Goal: Transaction & Acquisition: Book appointment/travel/reservation

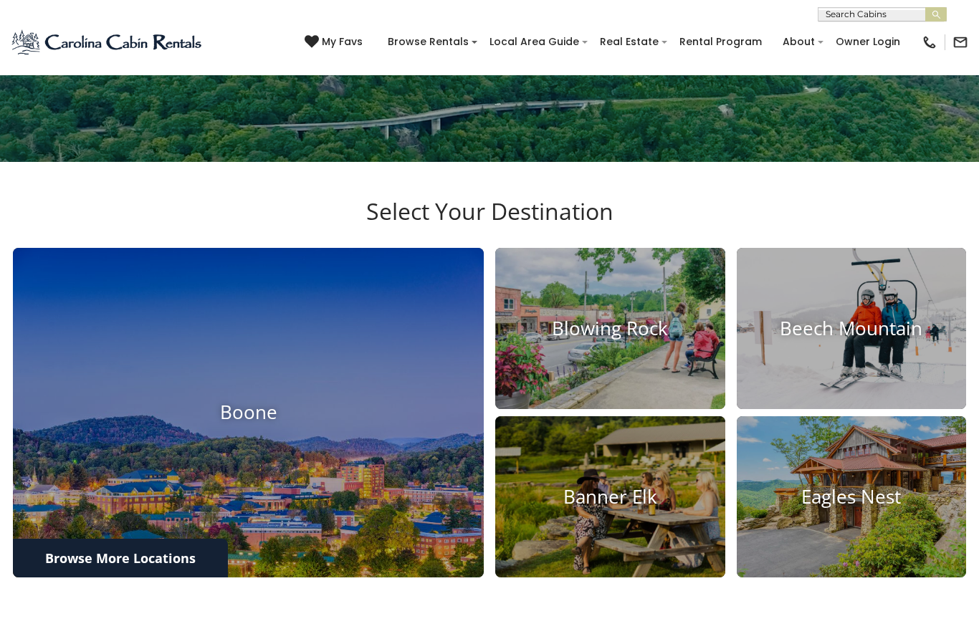
scroll to position [327, 0]
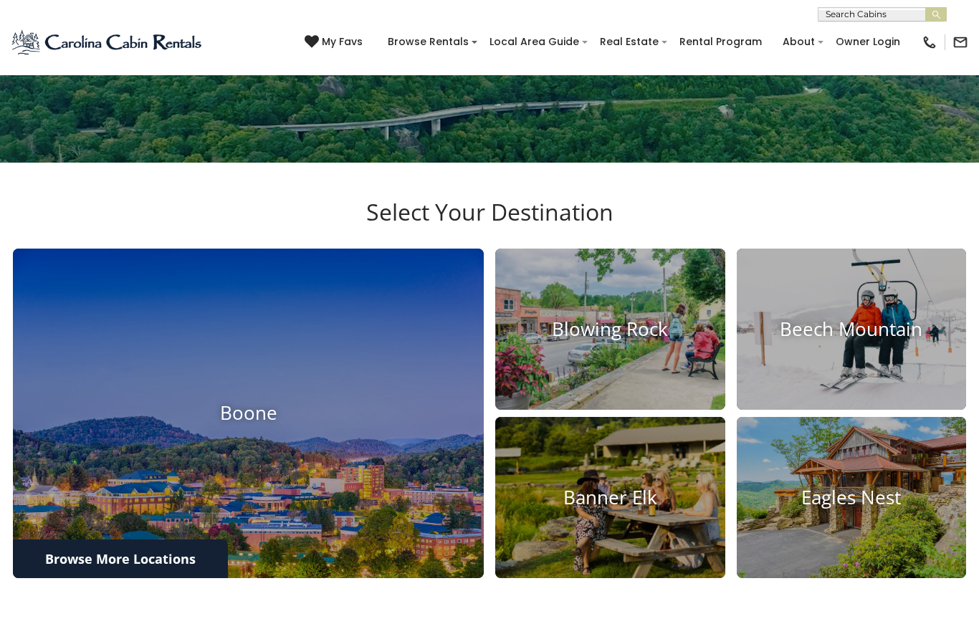
click at [627, 410] on img at bounding box center [610, 329] width 230 height 161
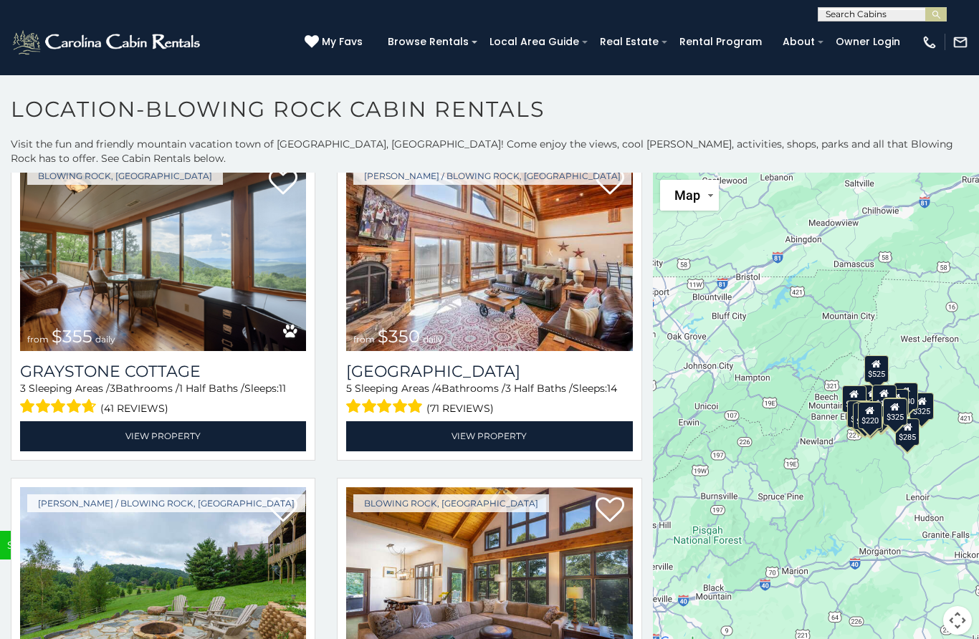
scroll to position [4309, 0]
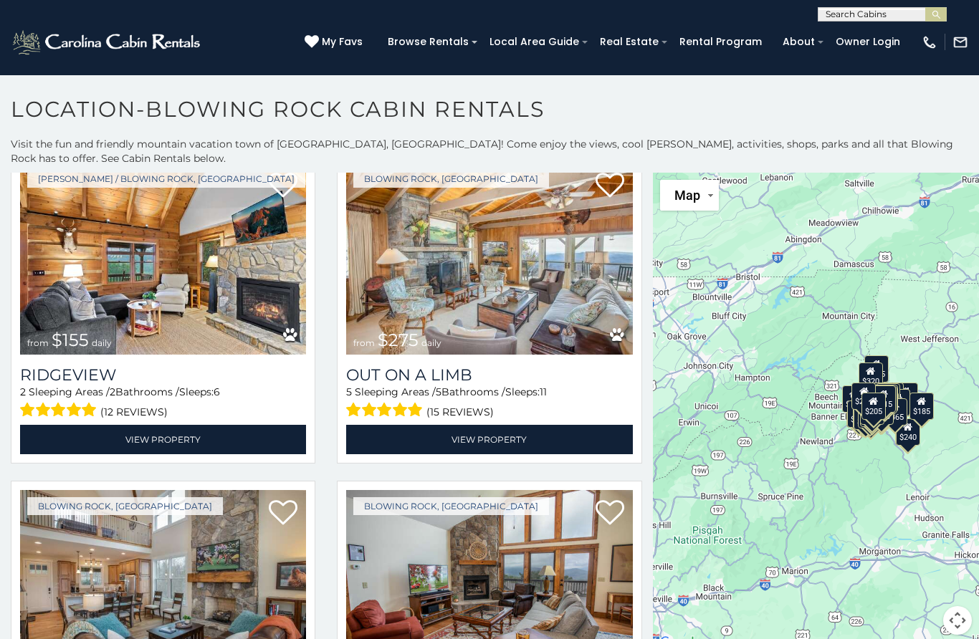
scroll to position [6923, 0]
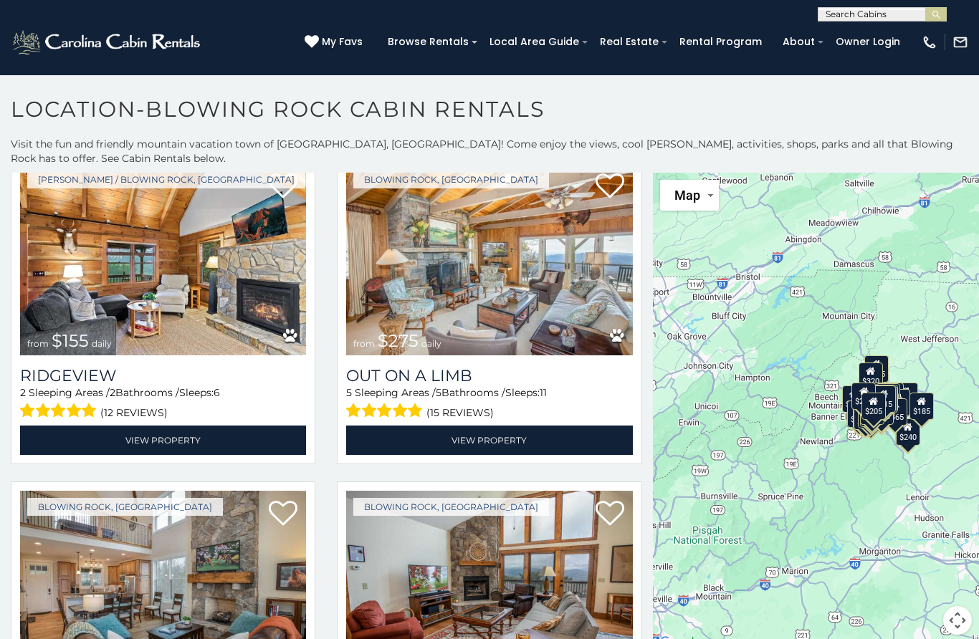
click at [140, 273] on img at bounding box center [163, 259] width 286 height 192
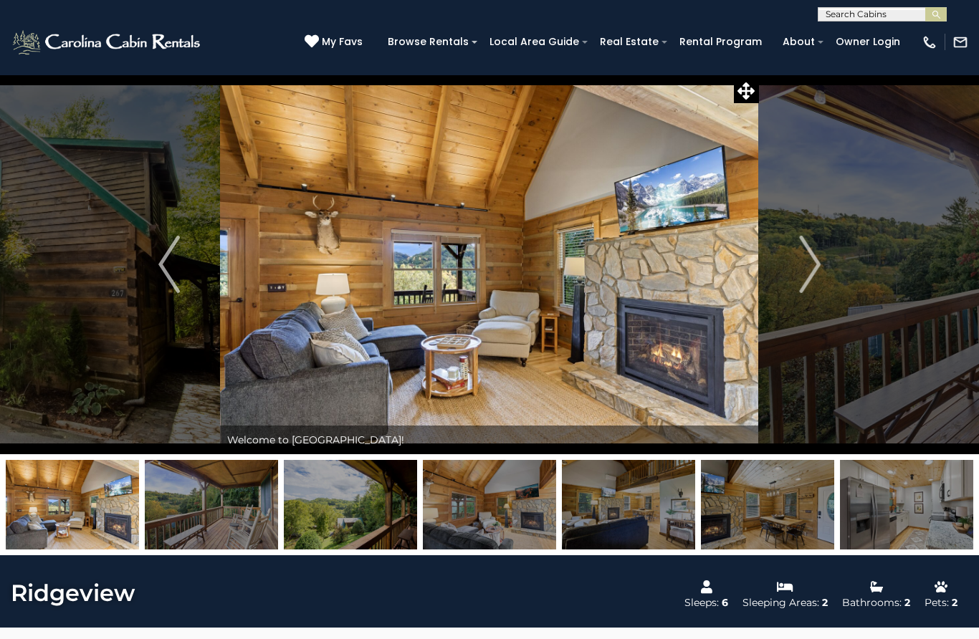
click at [821, 272] on button "Next" at bounding box center [810, 265] width 102 height 380
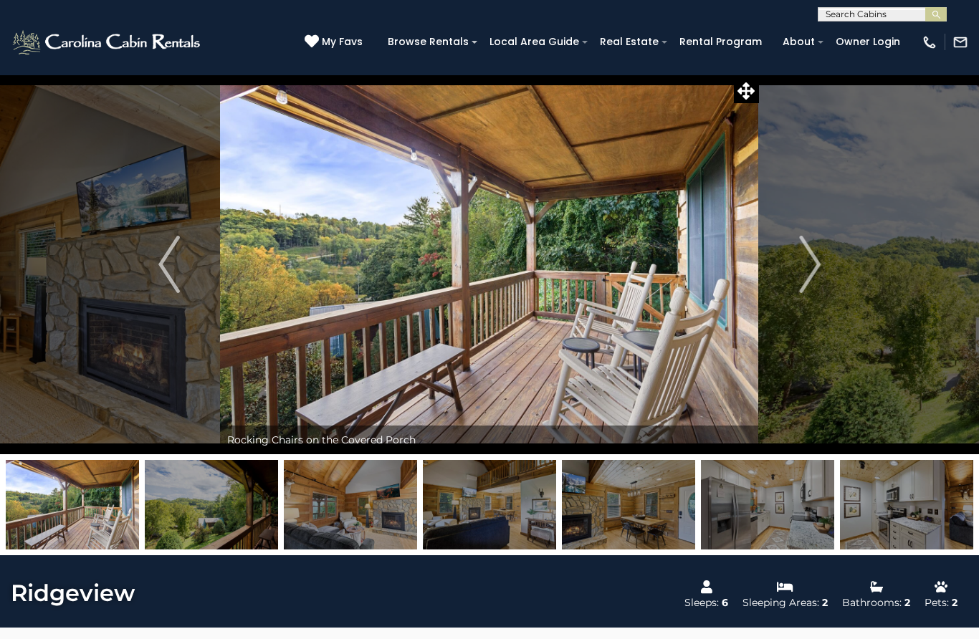
click at [810, 270] on img "Next" at bounding box center [809, 264] width 21 height 57
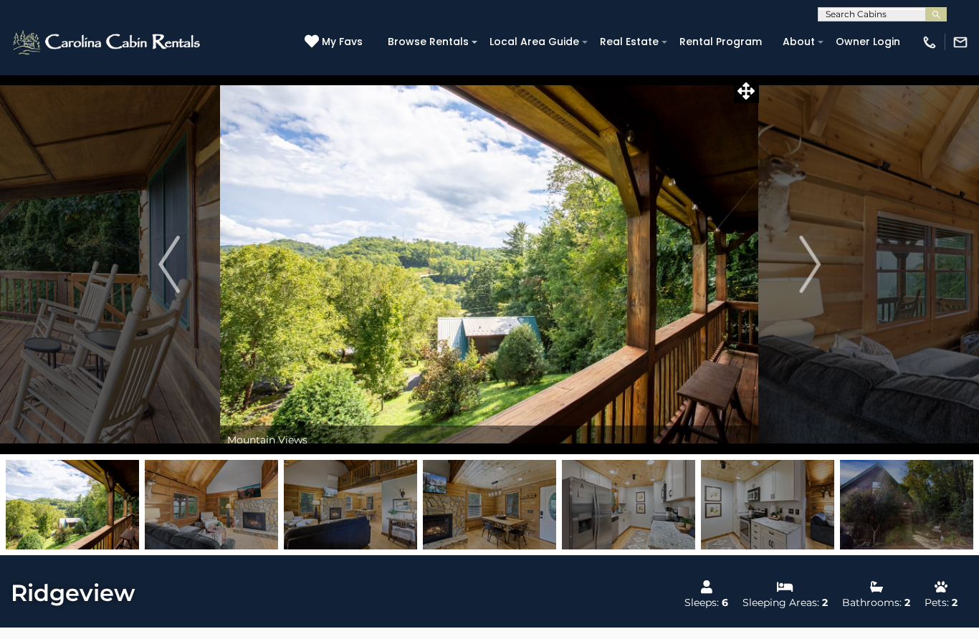
click at [811, 276] on img "Next" at bounding box center [809, 264] width 21 height 57
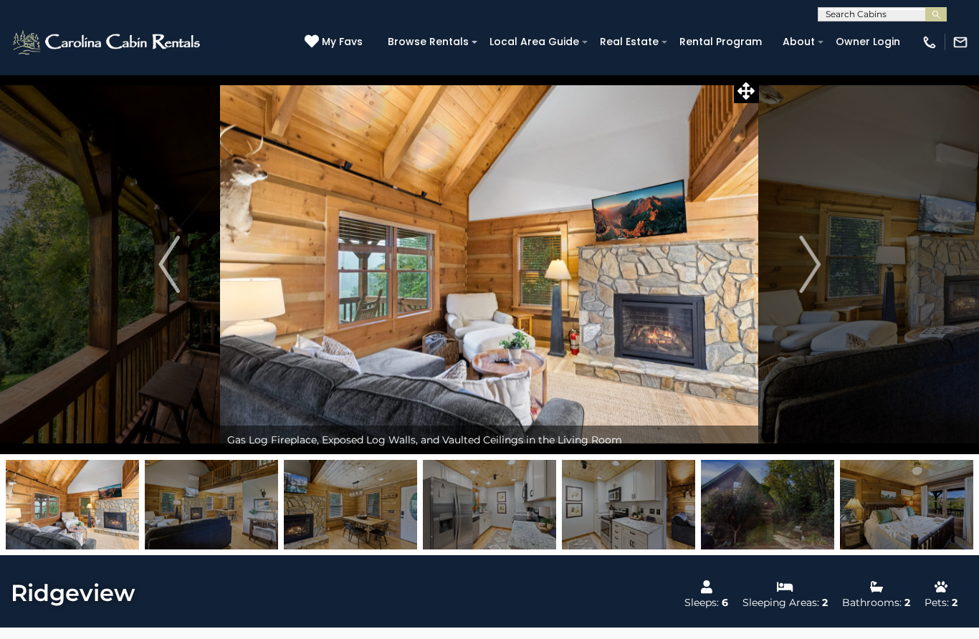
click at [812, 280] on img "Next" at bounding box center [809, 264] width 21 height 57
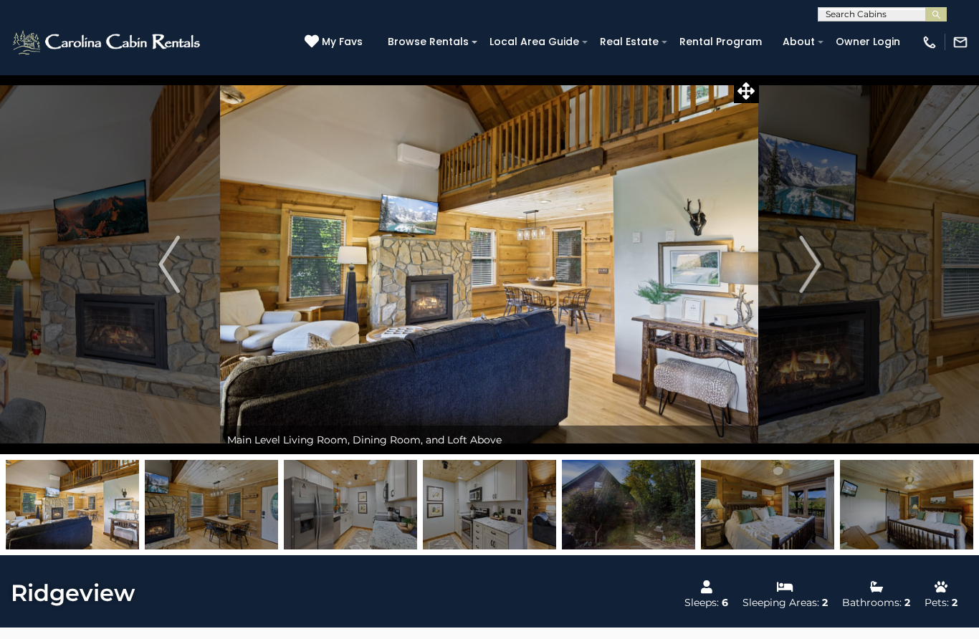
click at [807, 275] on img "Next" at bounding box center [809, 264] width 21 height 57
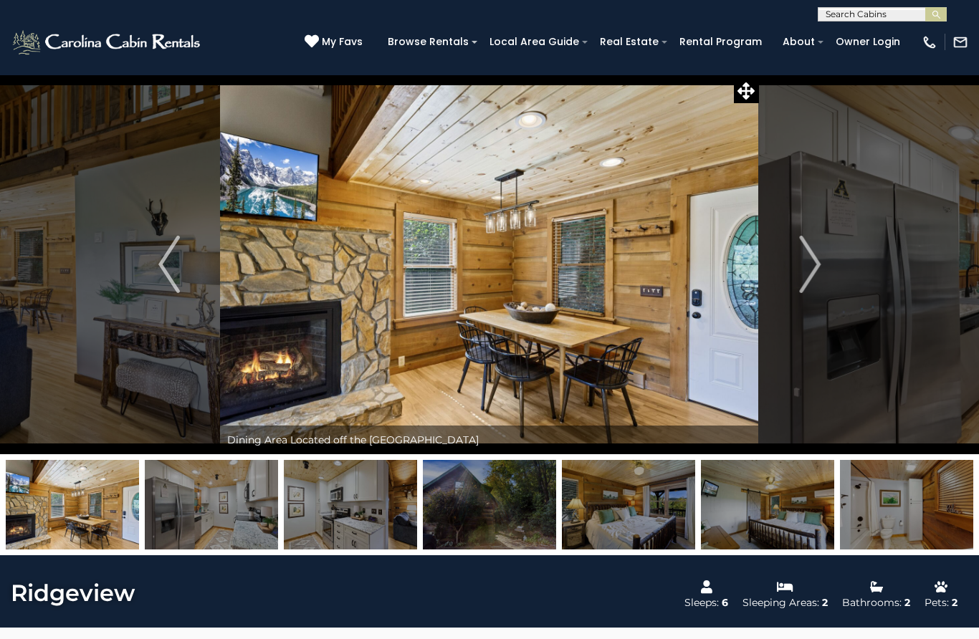
click at [824, 264] on button "Next" at bounding box center [810, 265] width 102 height 380
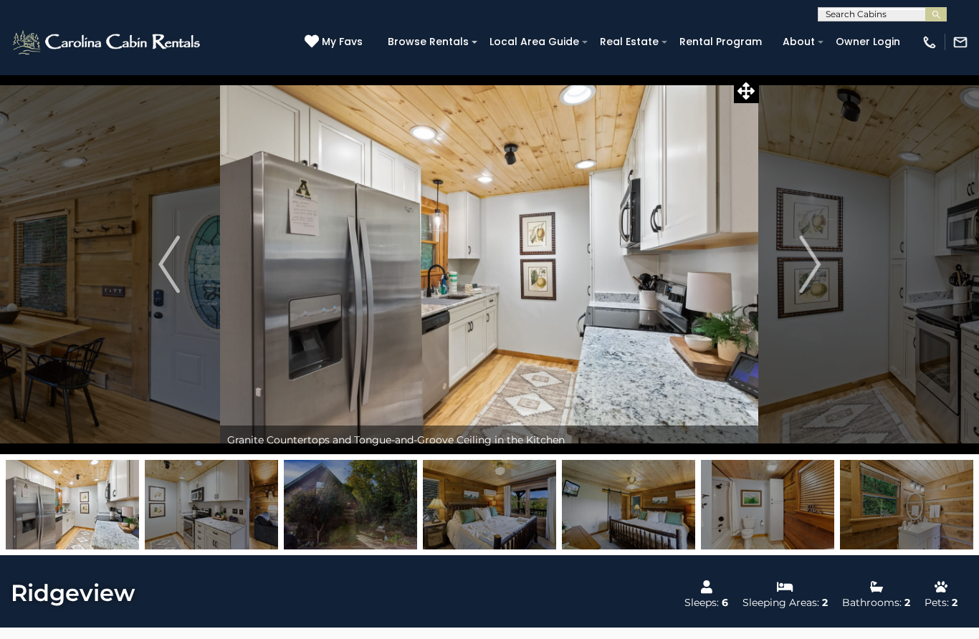
click at [813, 268] on img "Next" at bounding box center [809, 264] width 21 height 57
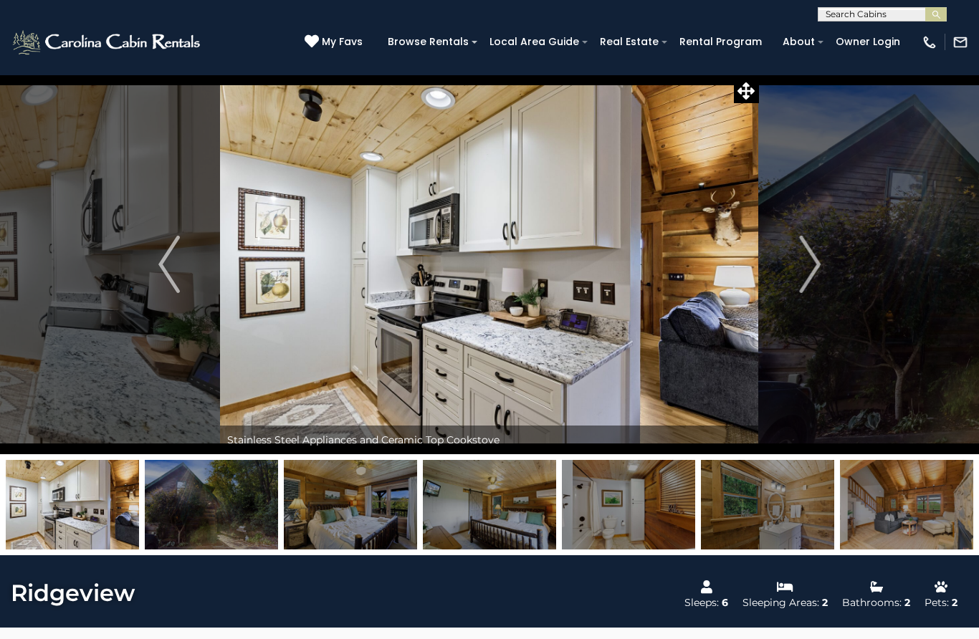
click at [822, 263] on button "Next" at bounding box center [810, 265] width 102 height 380
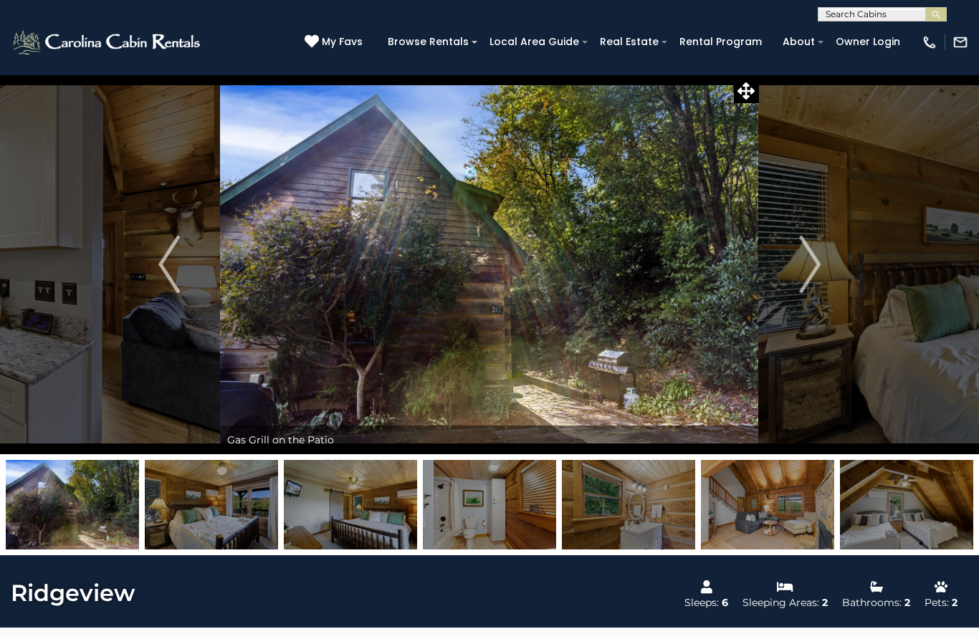
click at [822, 259] on button "Next" at bounding box center [810, 265] width 102 height 380
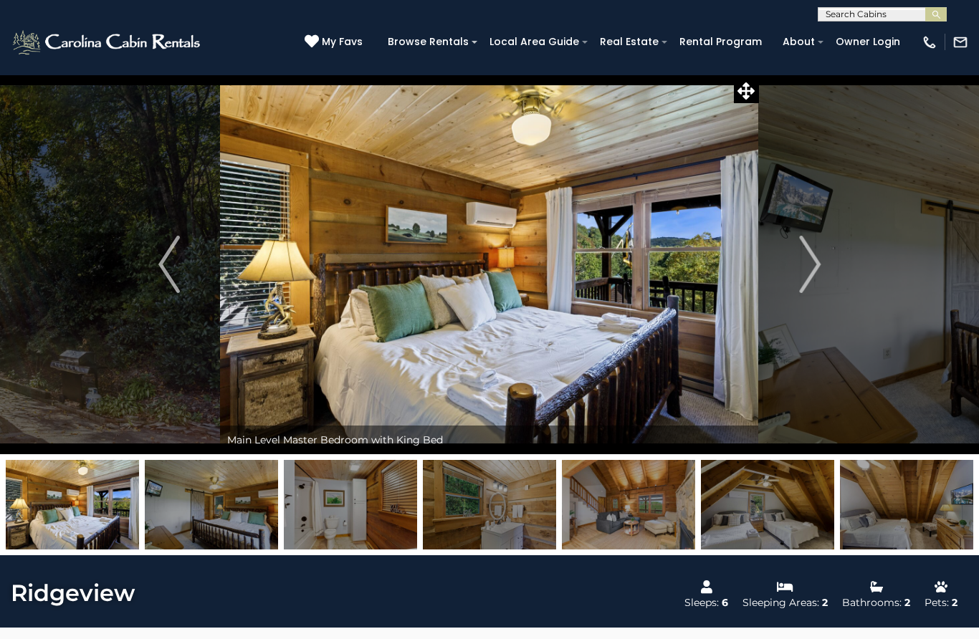
click at [816, 262] on img "Next" at bounding box center [809, 264] width 21 height 57
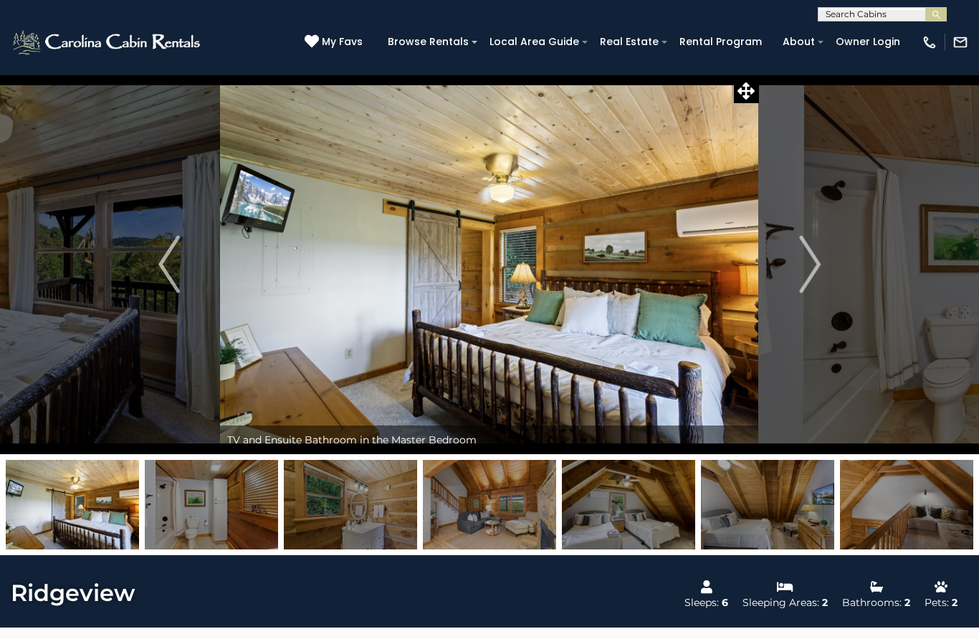
click at [813, 267] on img "Next" at bounding box center [809, 264] width 21 height 57
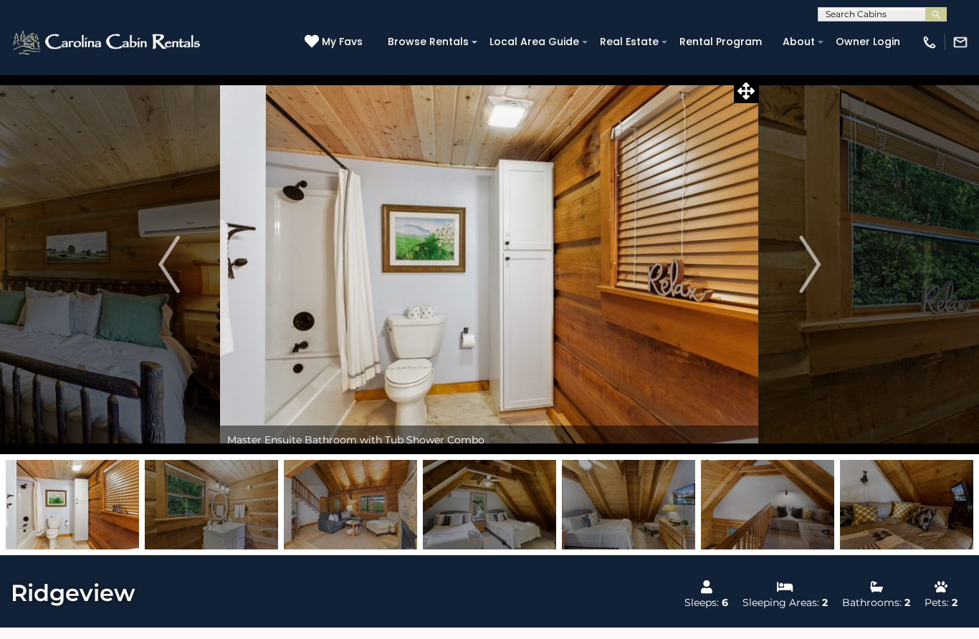
click at [815, 268] on img "Next" at bounding box center [809, 264] width 21 height 57
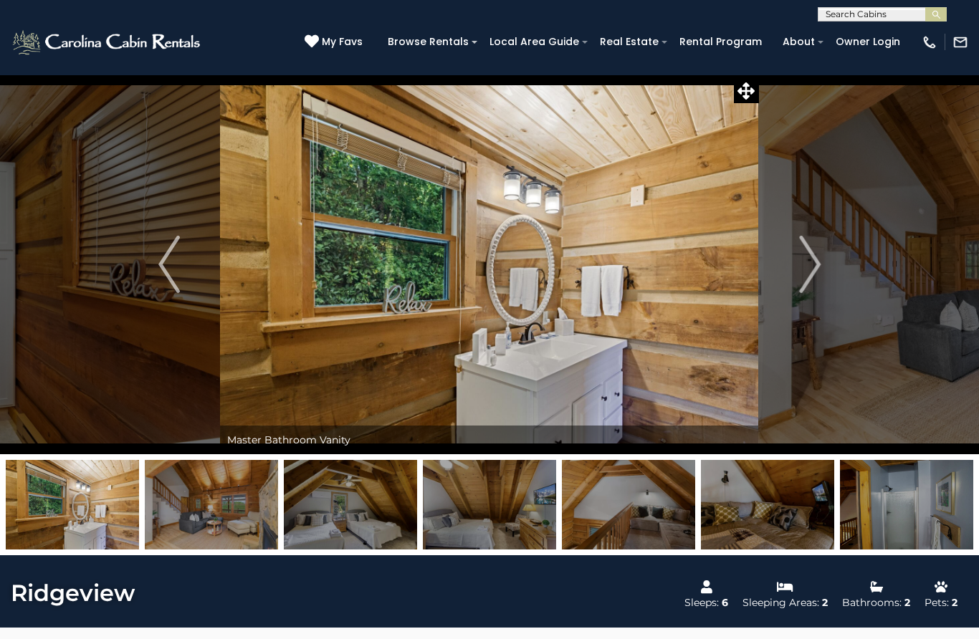
click at [815, 264] on img "Next" at bounding box center [809, 264] width 21 height 57
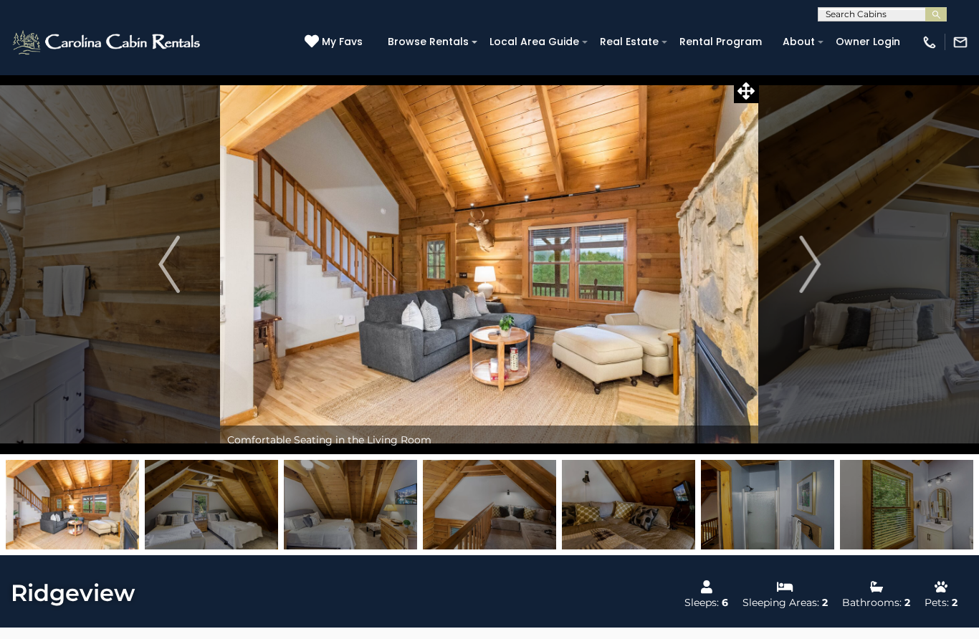
click at [805, 275] on img "Next" at bounding box center [809, 264] width 21 height 57
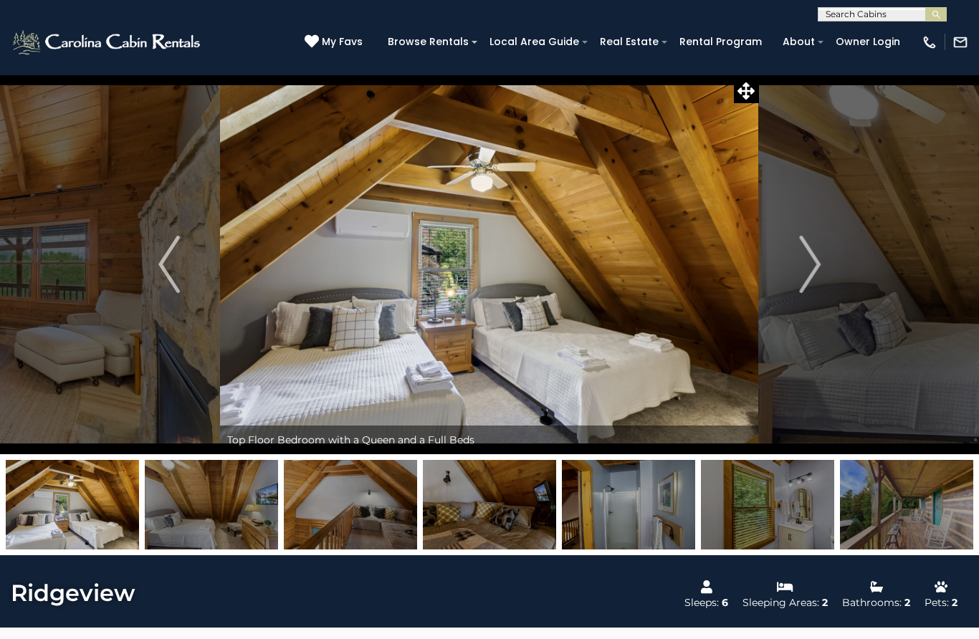
click at [813, 272] on img "Next" at bounding box center [809, 264] width 21 height 57
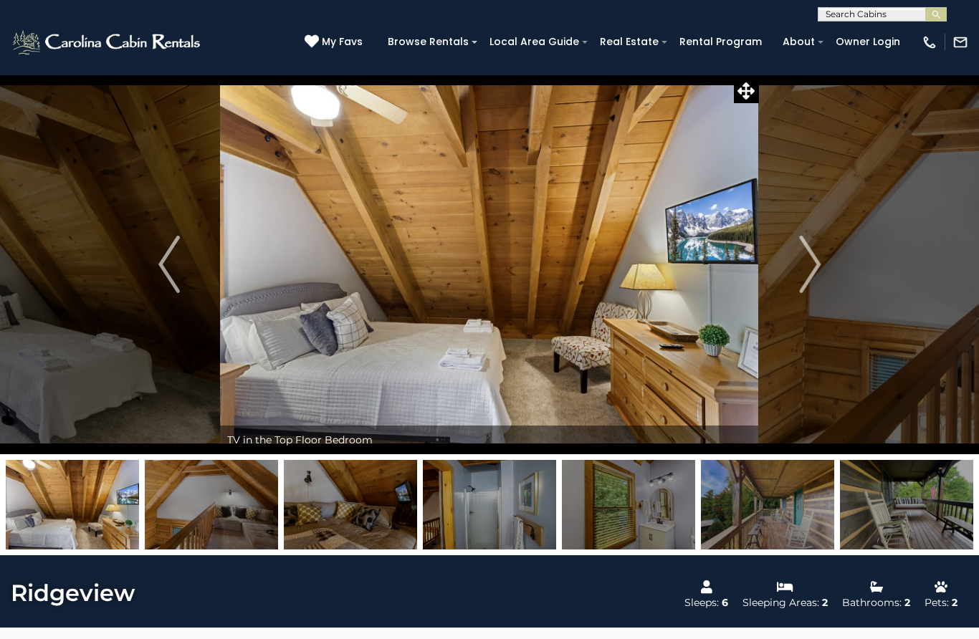
click at [815, 267] on img "Next" at bounding box center [809, 264] width 21 height 57
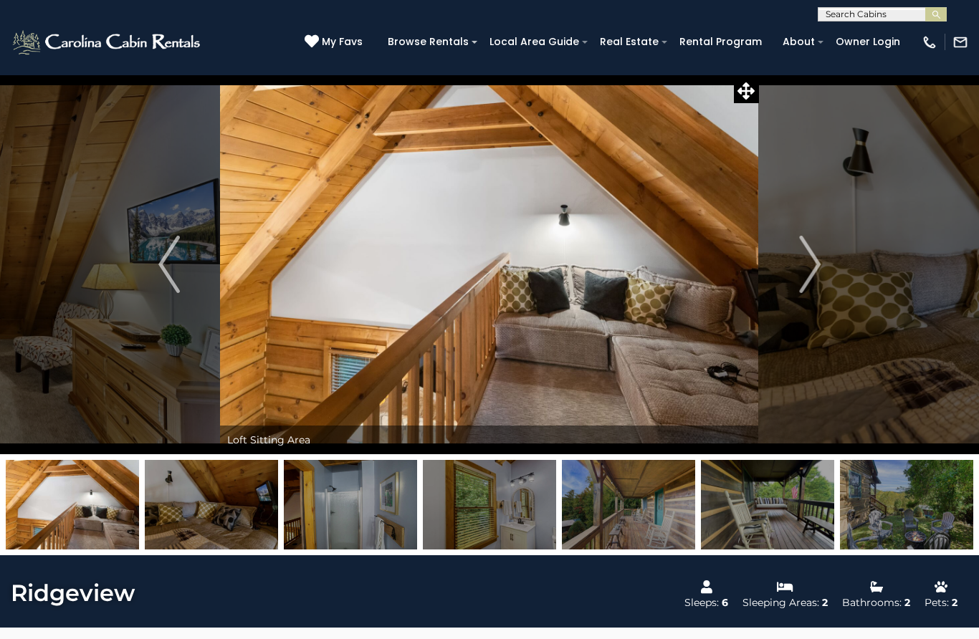
click at [819, 268] on img "Next" at bounding box center [809, 264] width 21 height 57
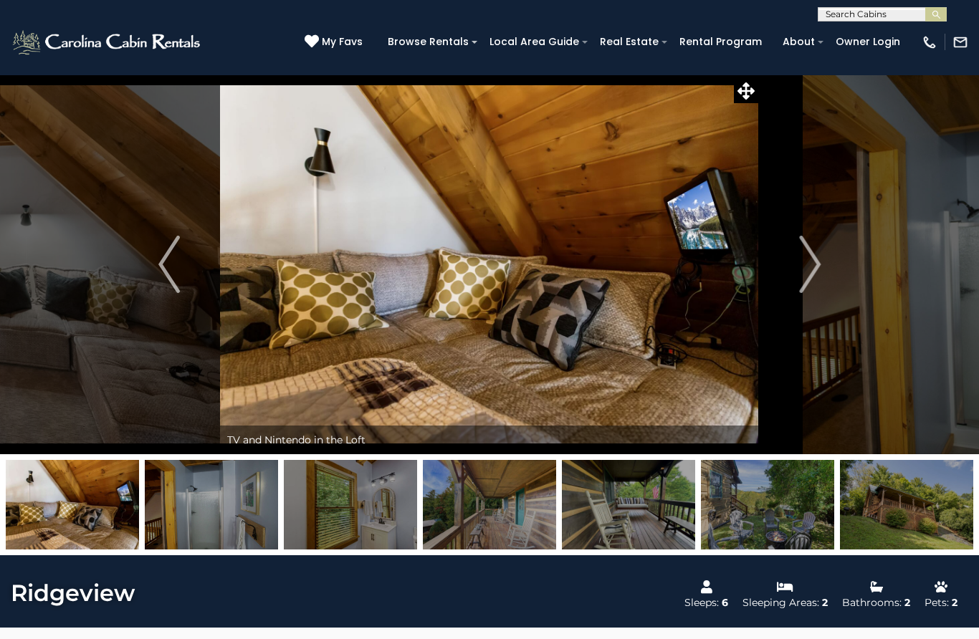
click at [815, 275] on img "Next" at bounding box center [809, 264] width 21 height 57
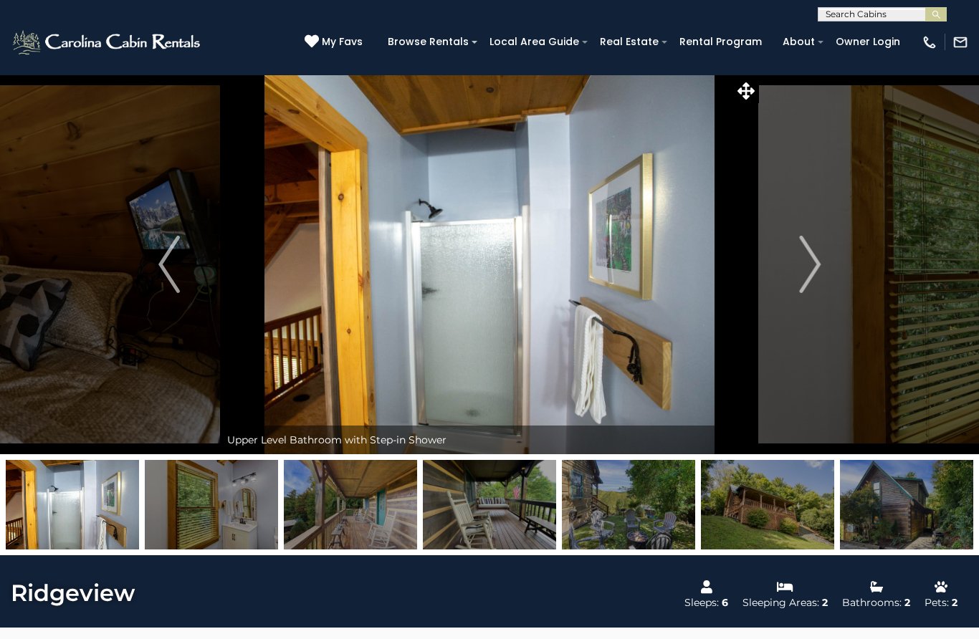
click at [820, 261] on img "Next" at bounding box center [809, 264] width 21 height 57
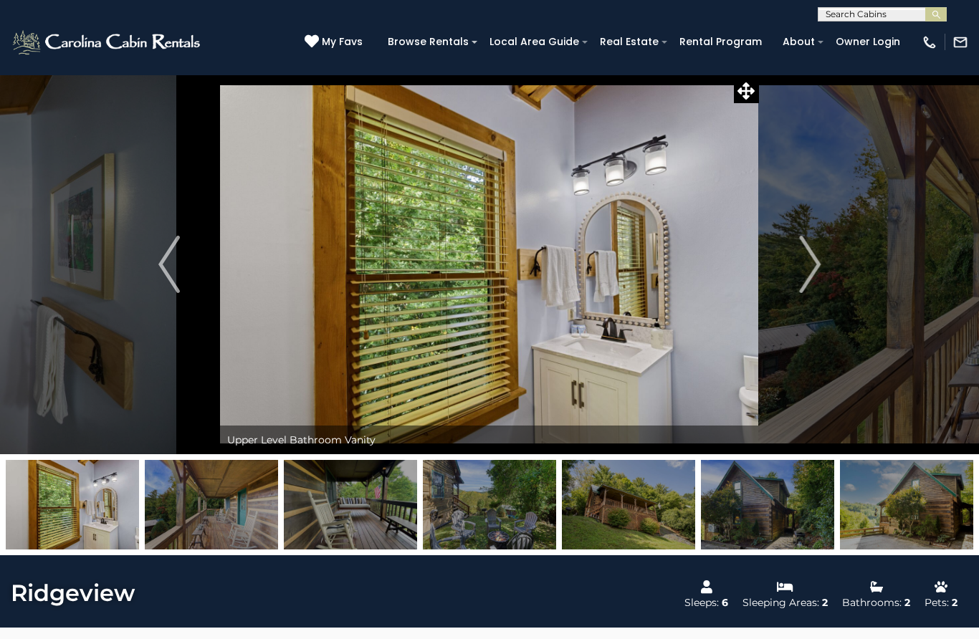
click at [818, 273] on img "Next" at bounding box center [809, 264] width 21 height 57
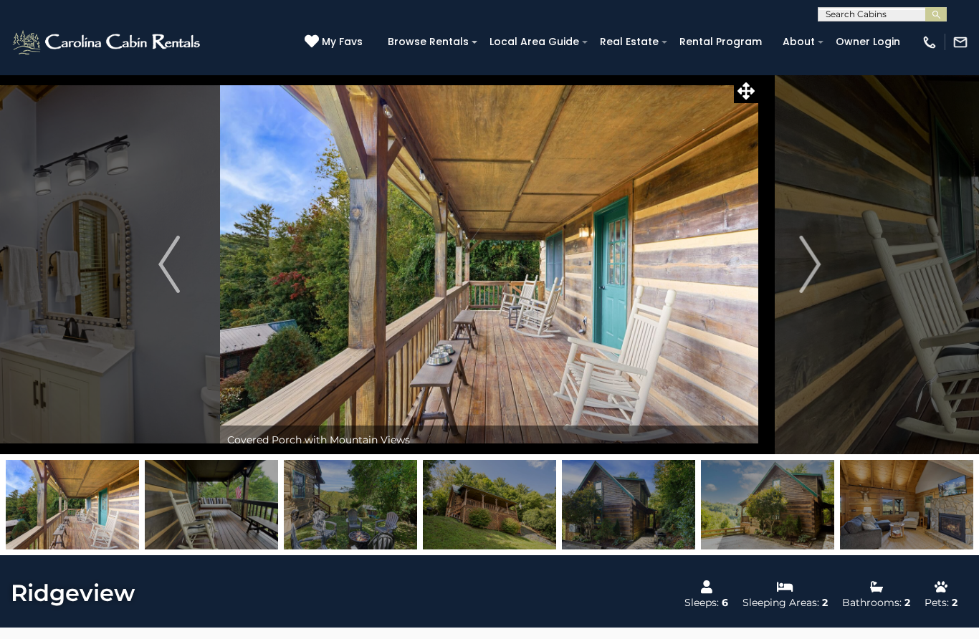
click at [821, 266] on button "Next" at bounding box center [810, 265] width 102 height 380
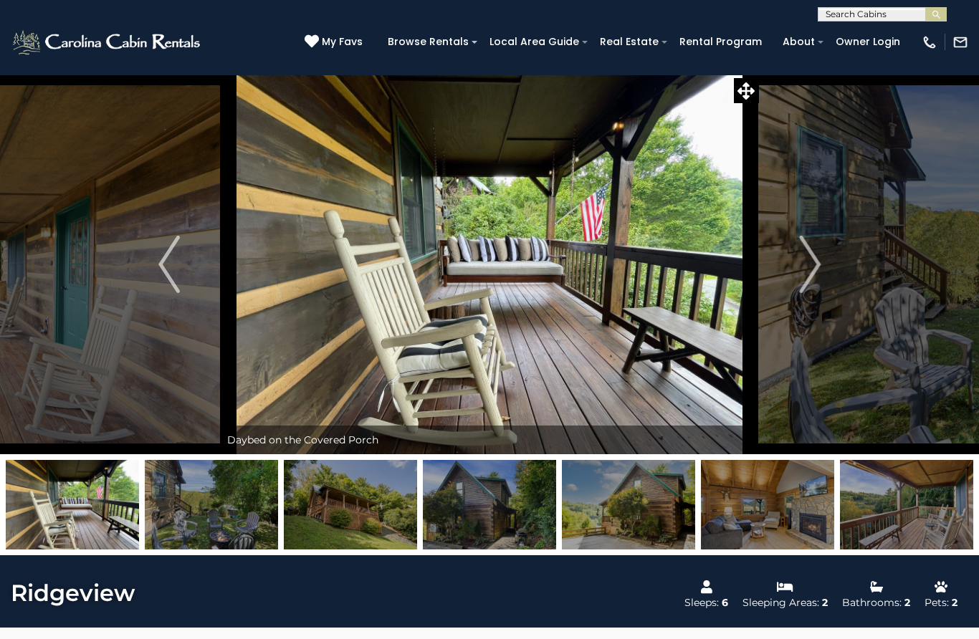
click at [822, 265] on button "Next" at bounding box center [810, 265] width 102 height 380
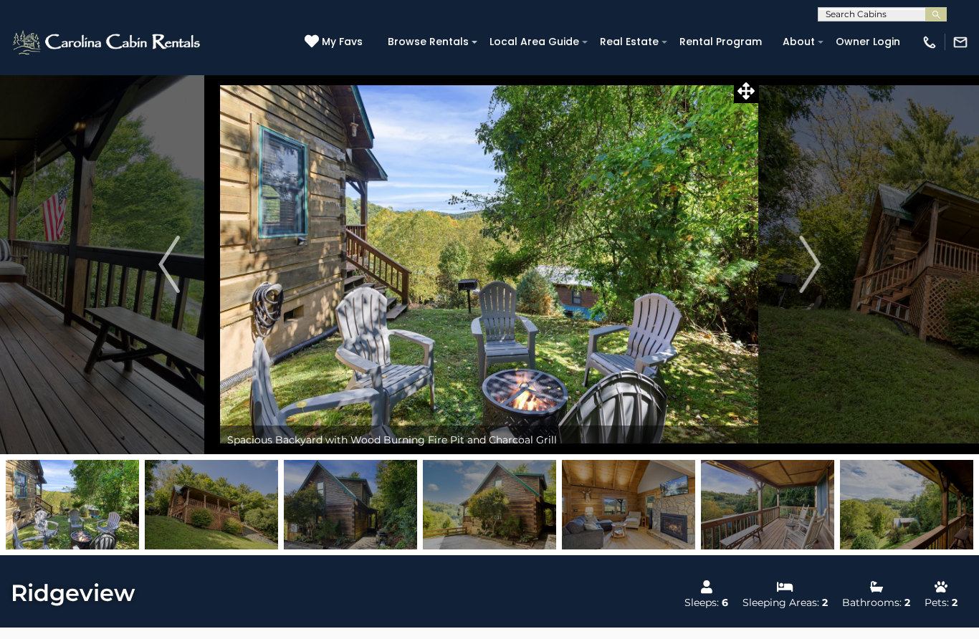
click at [812, 270] on img "Next" at bounding box center [809, 264] width 21 height 57
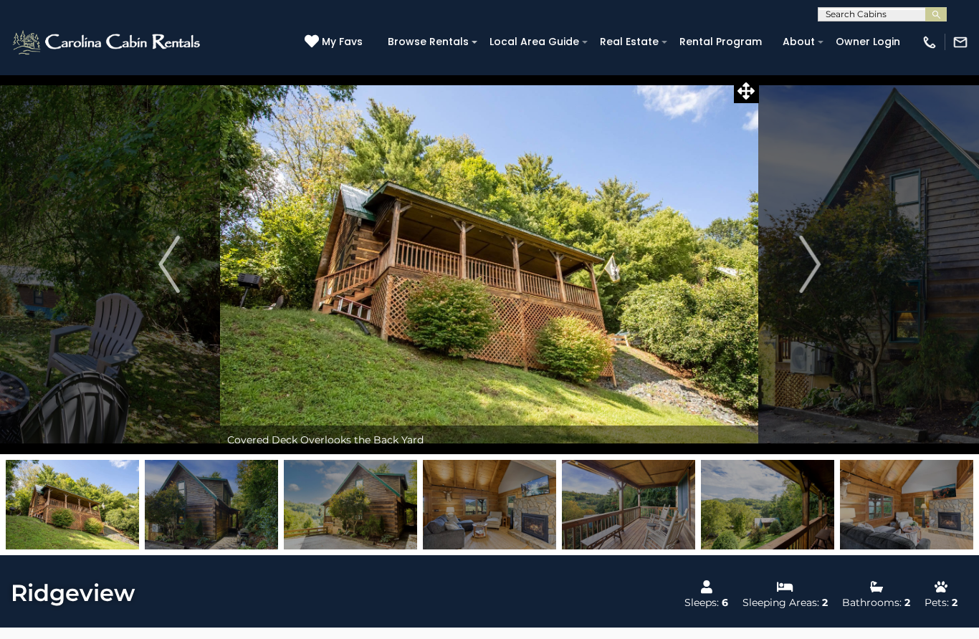
click at [815, 267] on img "Next" at bounding box center [809, 264] width 21 height 57
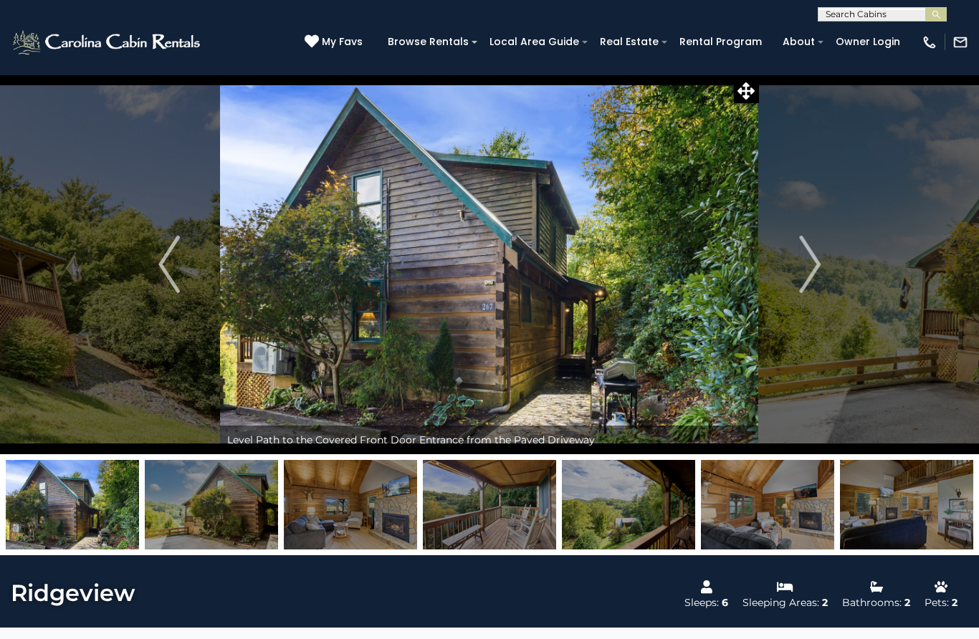
click at [820, 264] on img "Next" at bounding box center [809, 264] width 21 height 57
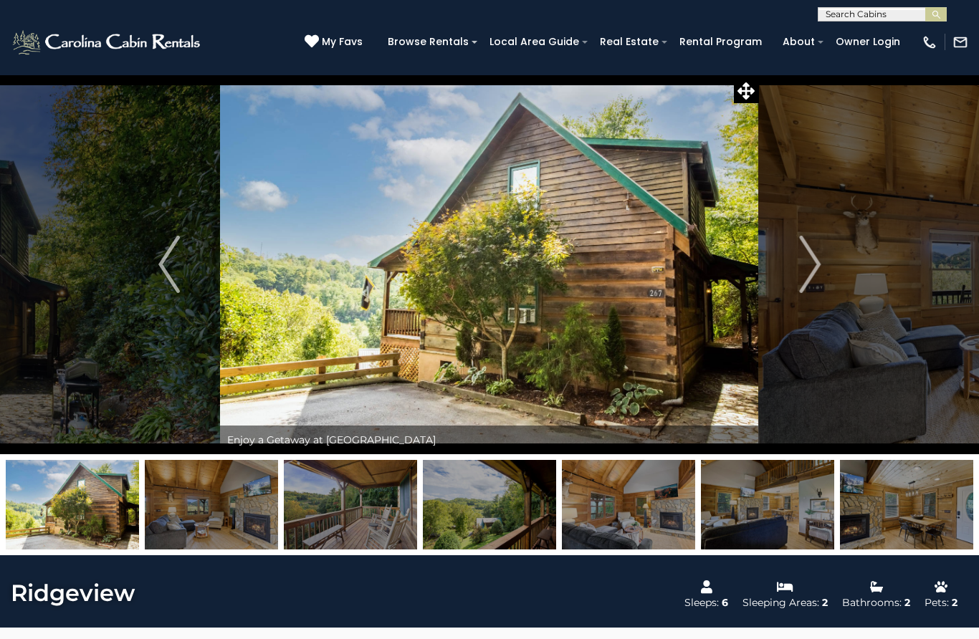
click at [813, 268] on img "Next" at bounding box center [809, 264] width 21 height 57
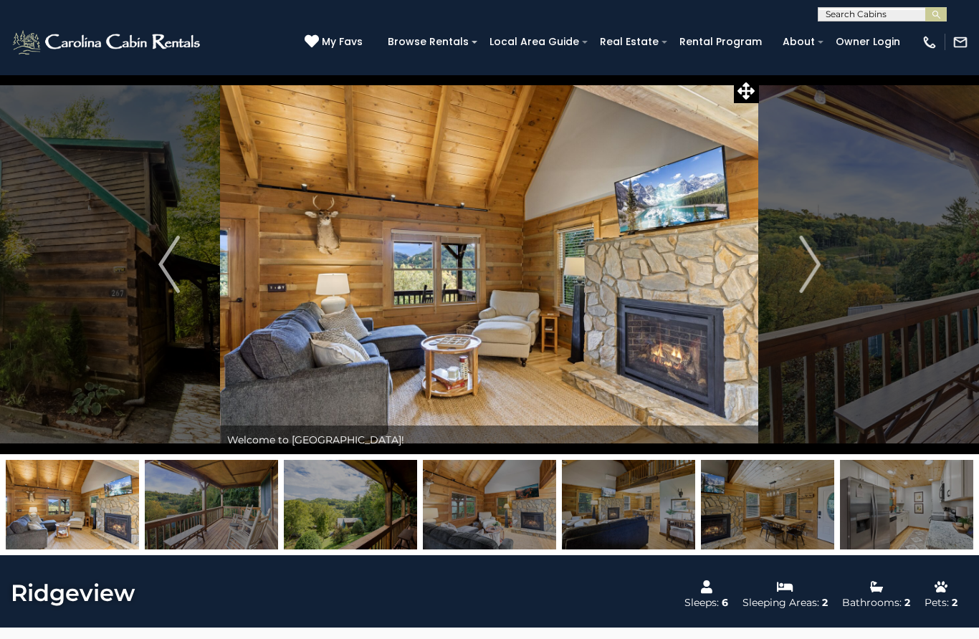
click at [841, 246] on button "Next" at bounding box center [810, 265] width 102 height 380
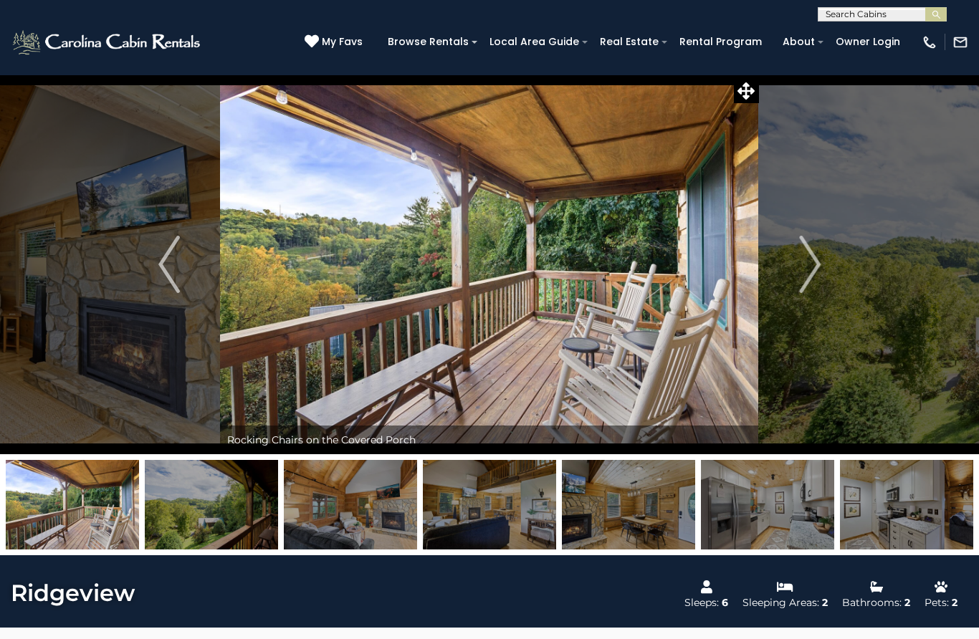
click at [820, 267] on img "Next" at bounding box center [809, 264] width 21 height 57
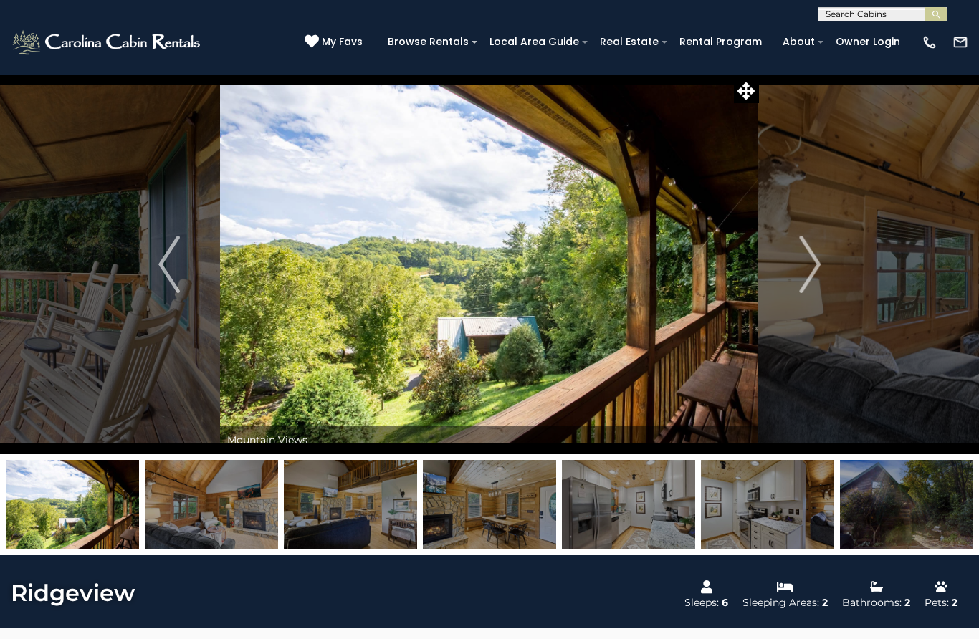
click at [820, 266] on img "Next" at bounding box center [809, 264] width 21 height 57
